Goal: Task Accomplishment & Management: Use online tool/utility

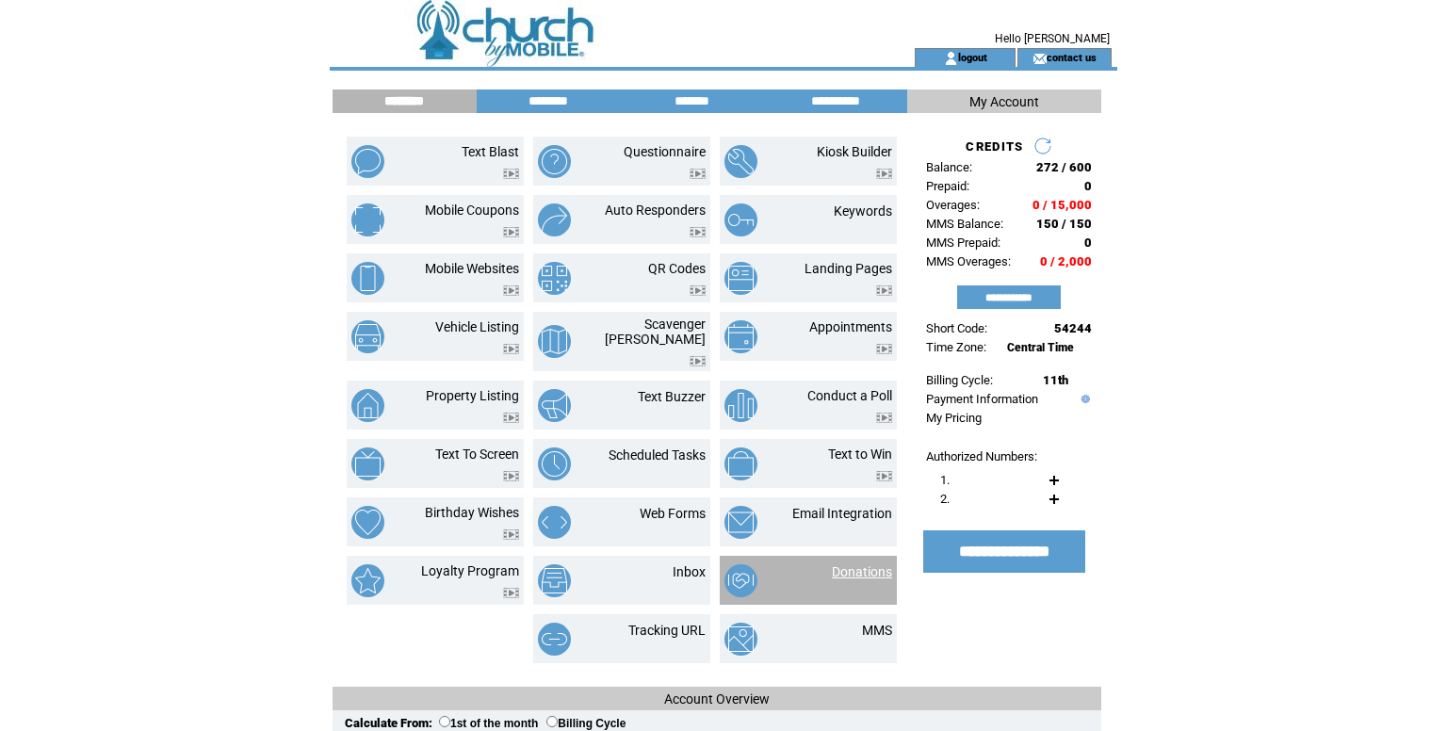
click at [870, 579] on link "Donations" at bounding box center [862, 571] width 60 height 15
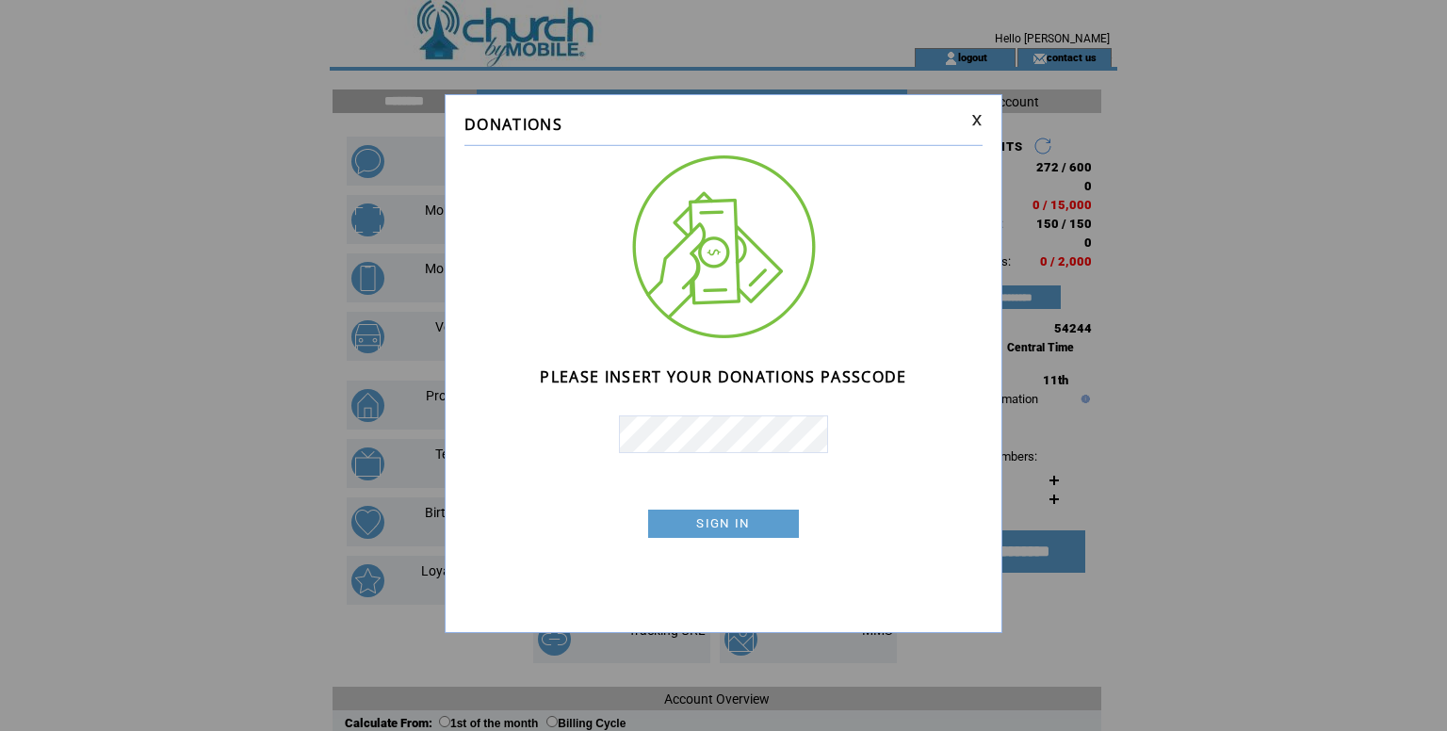
click at [777, 554] on td at bounding box center [723, 561] width 518 height 47
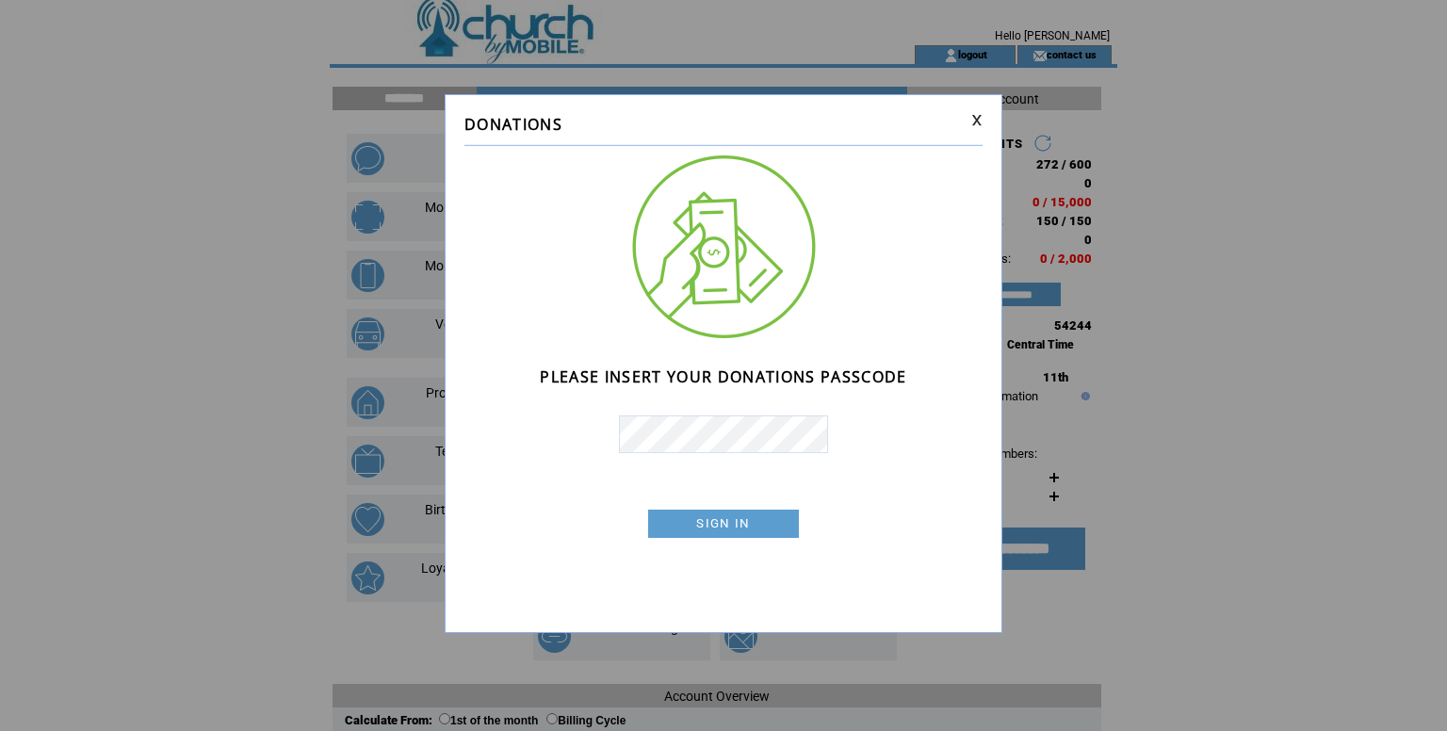
click at [0, 0] on link "SIGN IN" at bounding box center [0, 0] width 0 height 0
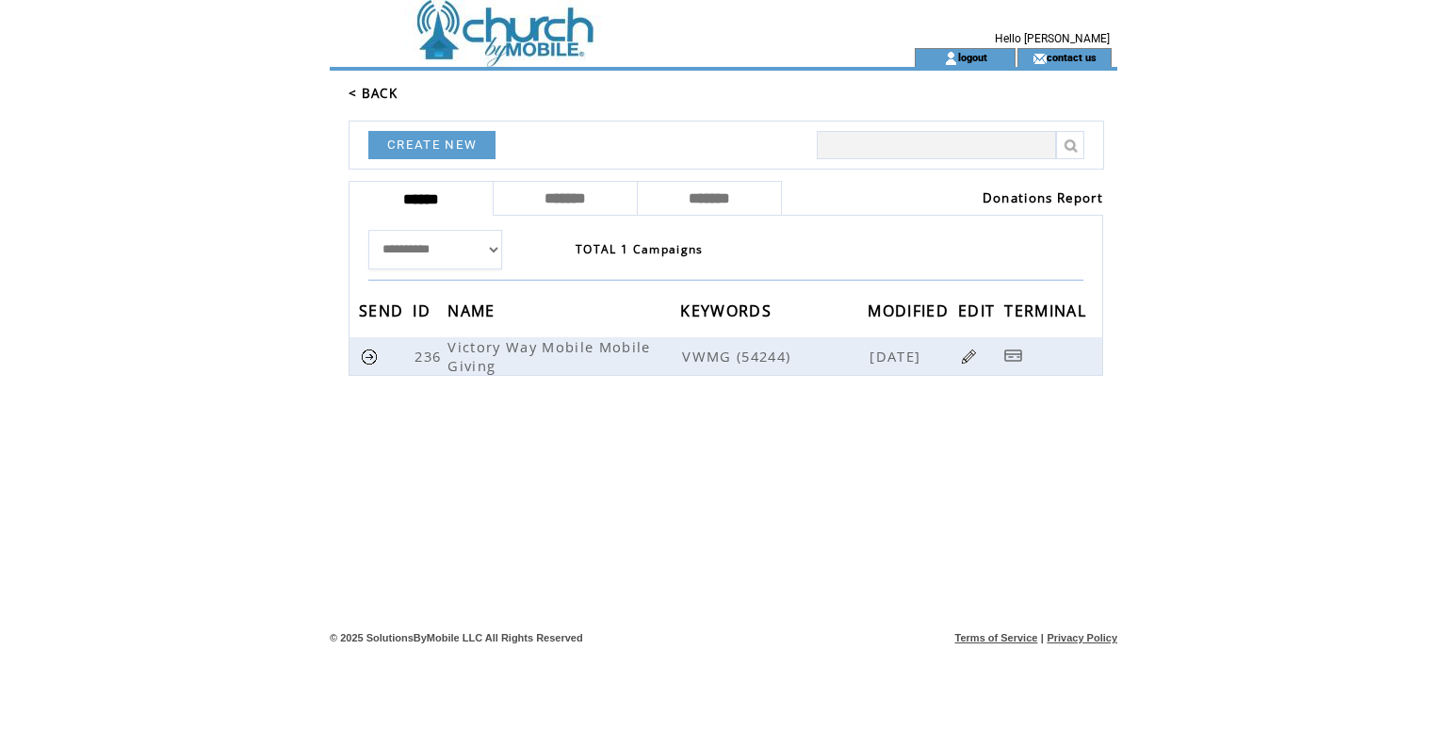
click at [983, 206] on link "Donations Report" at bounding box center [1043, 197] width 121 height 17
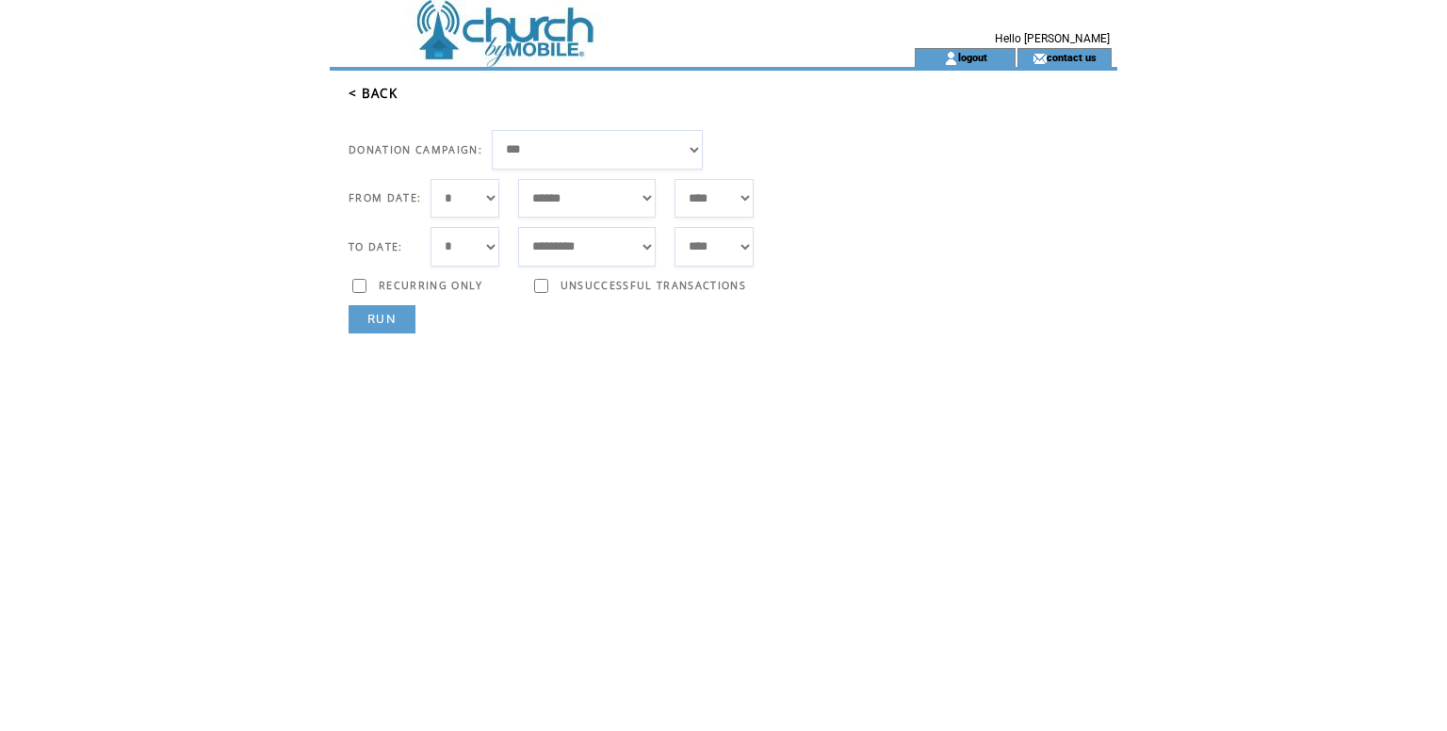
select select "***"
click at [394, 334] on link "RUN" at bounding box center [382, 319] width 67 height 28
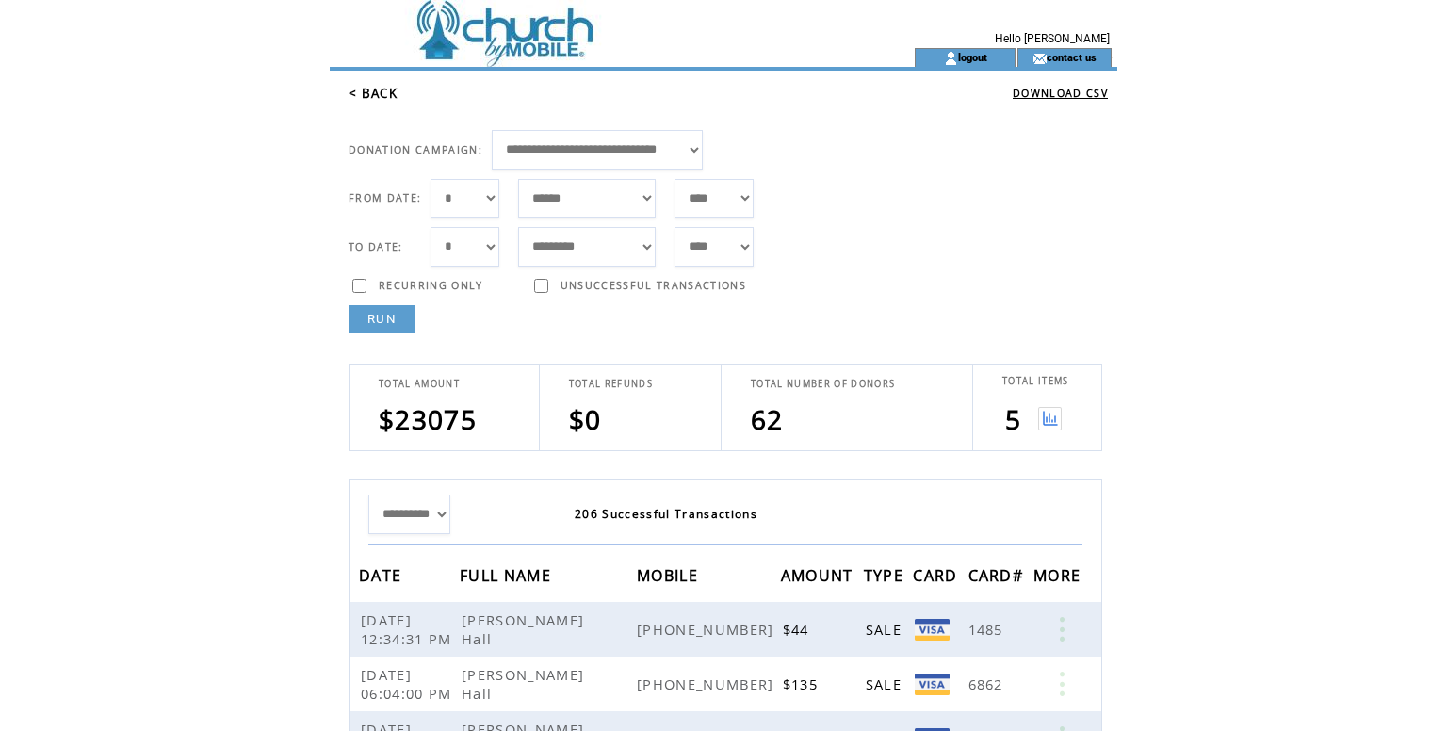
select select "*"
click at [399, 334] on link "RUN" at bounding box center [382, 319] width 67 height 28
click at [1051, 431] on img at bounding box center [1050, 419] width 24 height 24
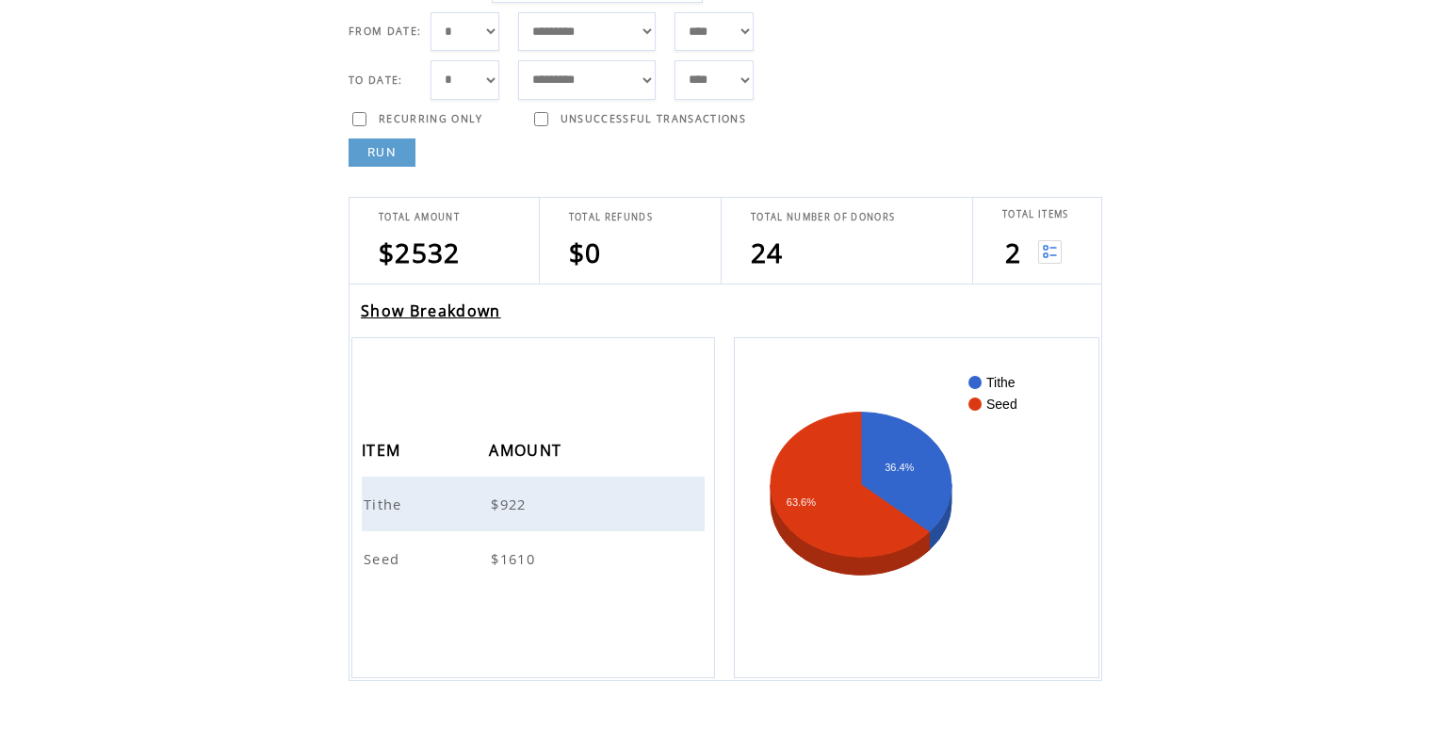
scroll to position [164, 0]
